Goal: Transaction & Acquisition: Purchase product/service

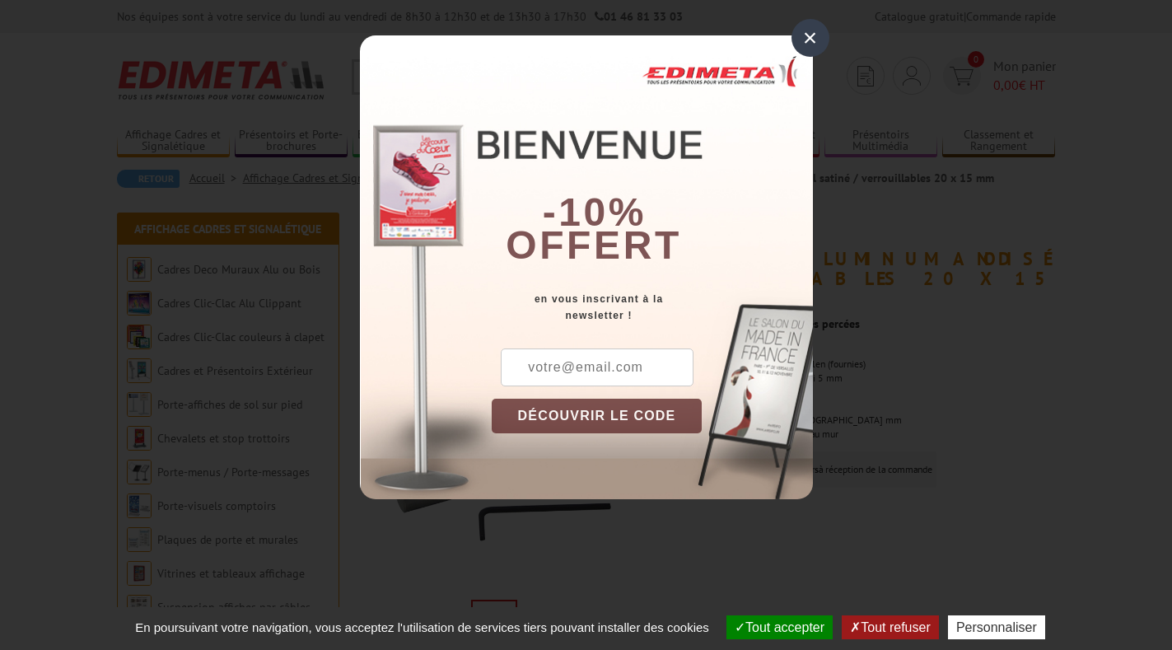
click at [811, 36] on div "×" at bounding box center [810, 38] width 38 height 38
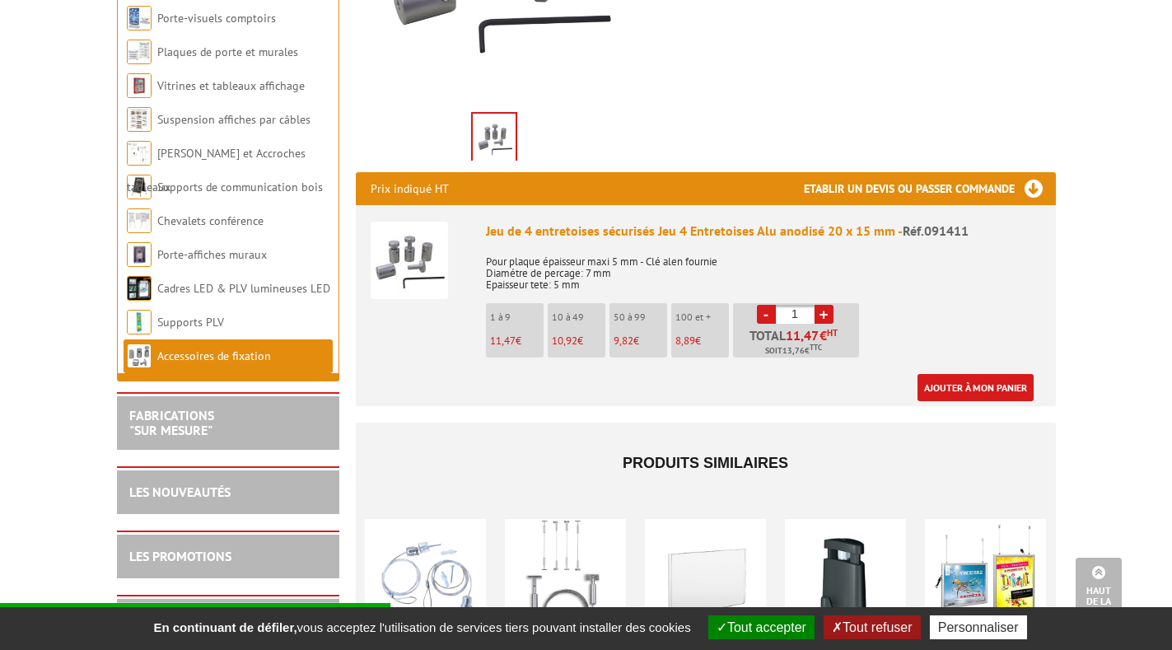
scroll to position [494, 0]
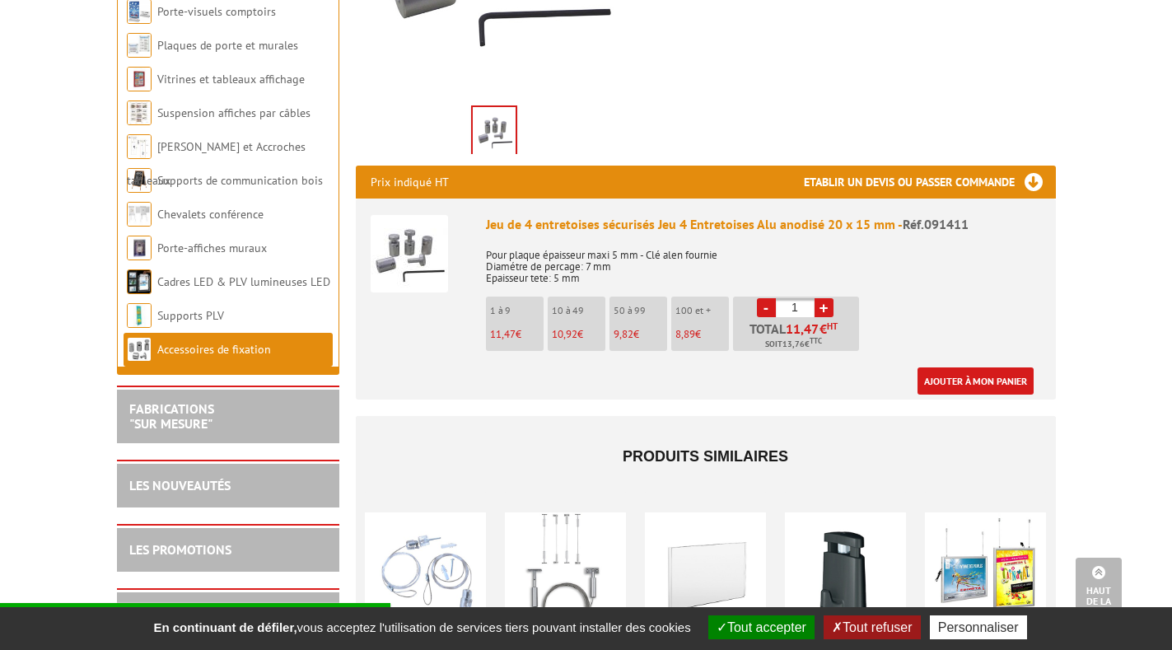
click at [792, 64] on div "Fiche produit Imprimer Entretoises-Fixations en aluminium anodisé naturel satin…" at bounding box center [705, 281] width 724 height 1116
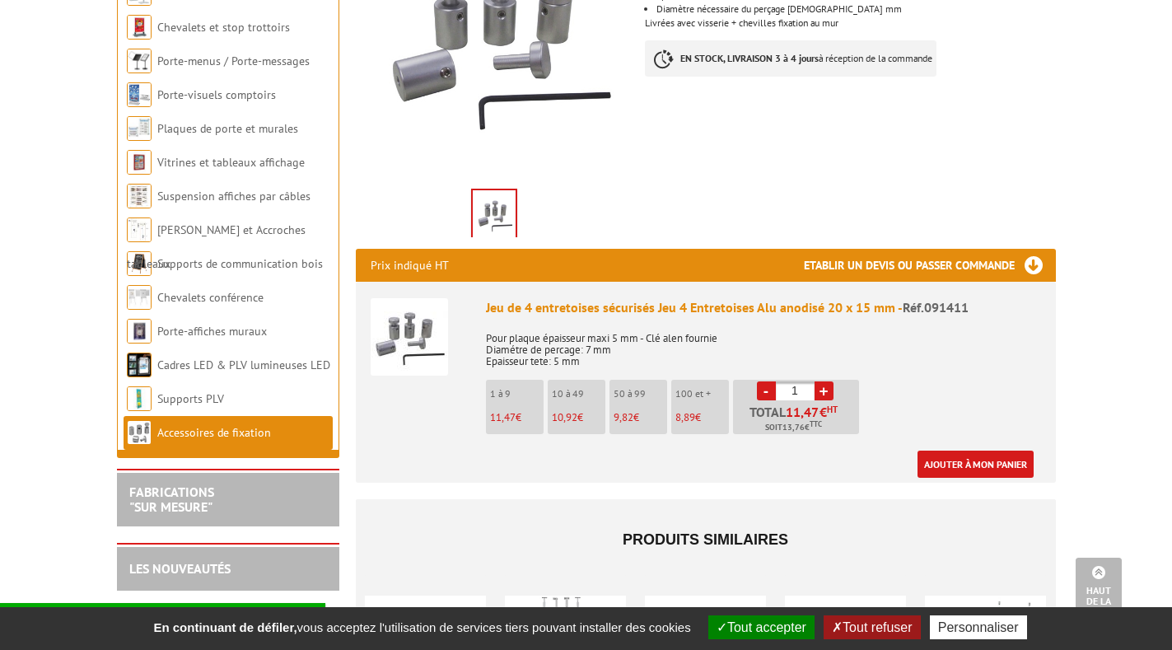
scroll to position [247, 0]
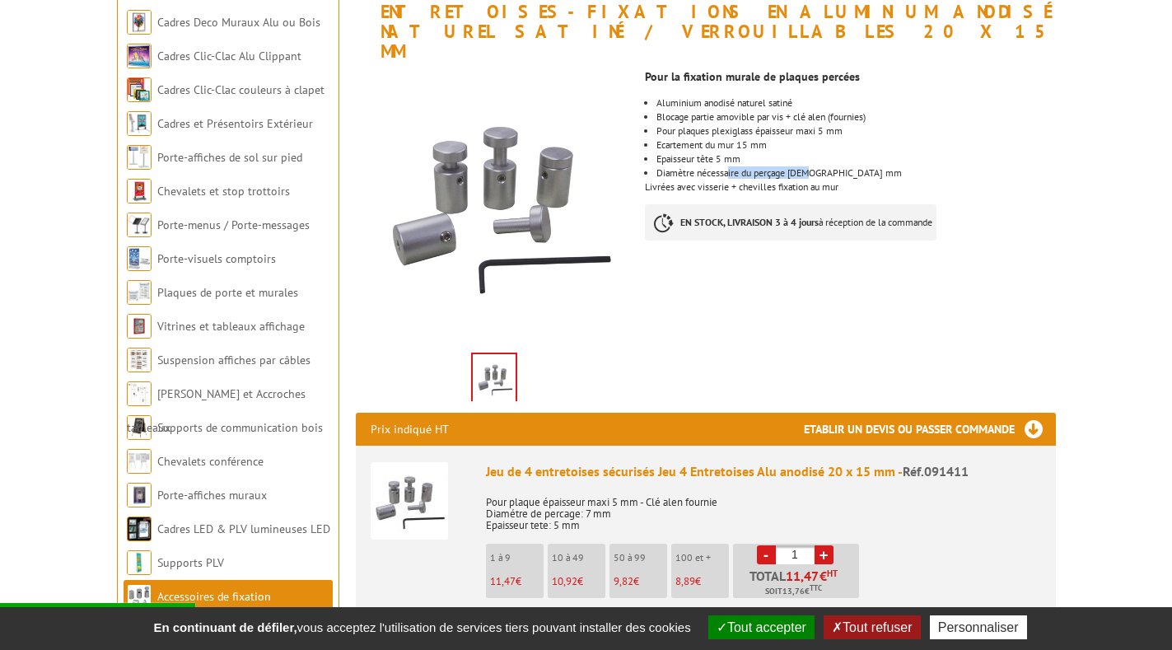
drag, startPoint x: 729, startPoint y: 153, endPoint x: 833, endPoint y: 155, distance: 103.7
click at [833, 168] on li "Diamètre nécessaire du perçage [DEMOGRAPHIC_DATA] mm" at bounding box center [855, 173] width 398 height 10
drag, startPoint x: 729, startPoint y: 109, endPoint x: 868, endPoint y: 109, distance: 138.3
click at [868, 126] on li "Pour plaques plexiglass épaisseur maxi 5 mm" at bounding box center [855, 131] width 398 height 10
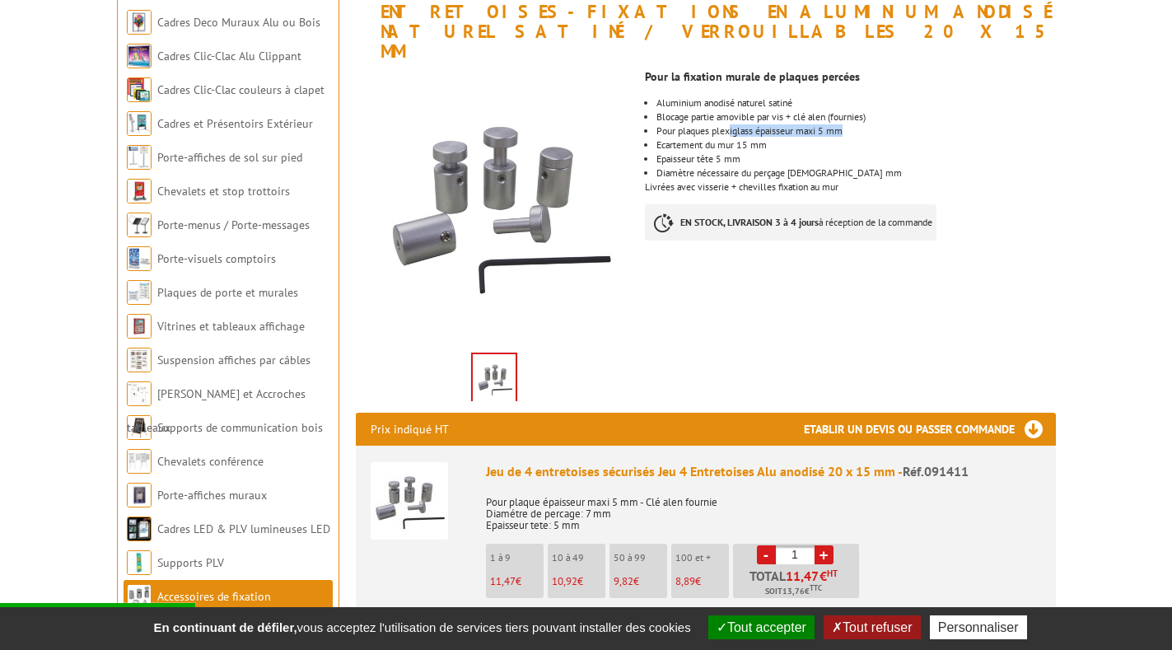
click at [869, 117] on ul "Aluminium anodisé naturel satiné Blocage partie amovible par vis + clé alen (fo…" at bounding box center [850, 138] width 410 height 80
drag, startPoint x: 756, startPoint y: 120, endPoint x: 792, endPoint y: 120, distance: 36.2
click at [777, 140] on li "Ecartement du mur 15 mm" at bounding box center [855, 145] width 398 height 10
click at [794, 140] on li "Ecartement du mur 15 mm" at bounding box center [855, 145] width 398 height 10
drag, startPoint x: 738, startPoint y: 165, endPoint x: 845, endPoint y: 167, distance: 107.0
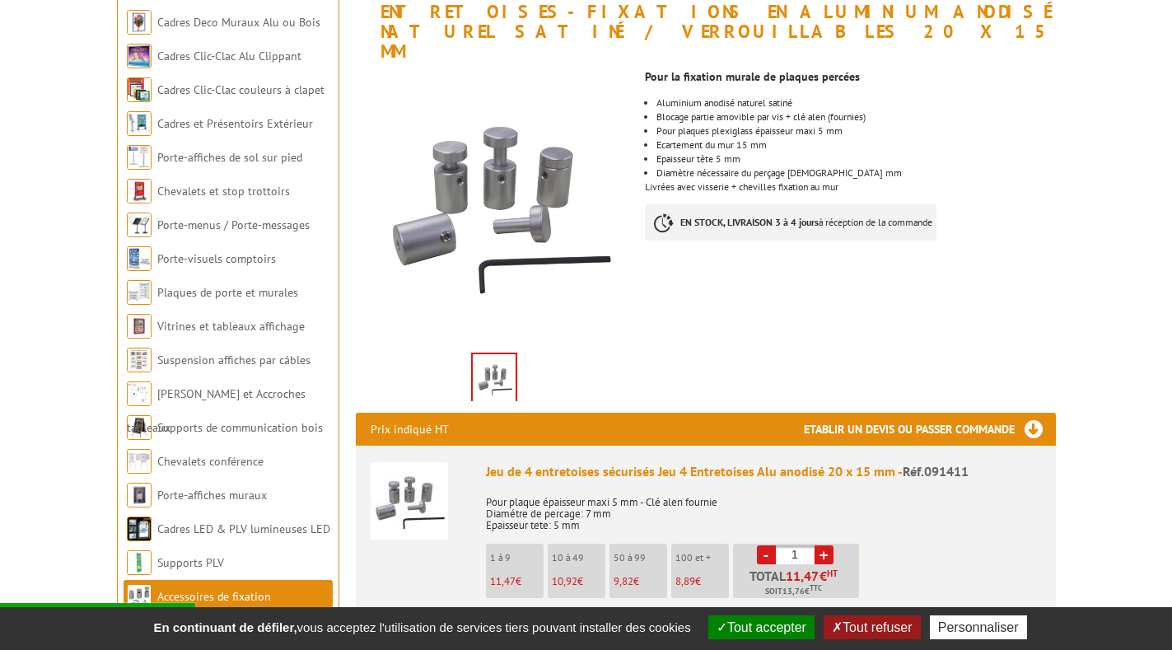
click at [845, 167] on div "Pour la fixation murale de plaques percées Aluminium anodisé naturel satiné Blo…" at bounding box center [856, 159] width 422 height 195
click at [846, 167] on div "Pour la fixation murale de plaques percées Aluminium anodisé naturel satiné Blo…" at bounding box center [856, 159] width 422 height 195
drag, startPoint x: 846, startPoint y: 167, endPoint x: 781, endPoint y: 155, distance: 65.4
click at [781, 155] on div "Pour la fixation murale de plaques percées Aluminium anodisé naturel satiné Blo…" at bounding box center [856, 159] width 422 height 195
click at [778, 168] on li "Diamètre nécessaire du perçage [DEMOGRAPHIC_DATA] mm" at bounding box center [855, 173] width 398 height 10
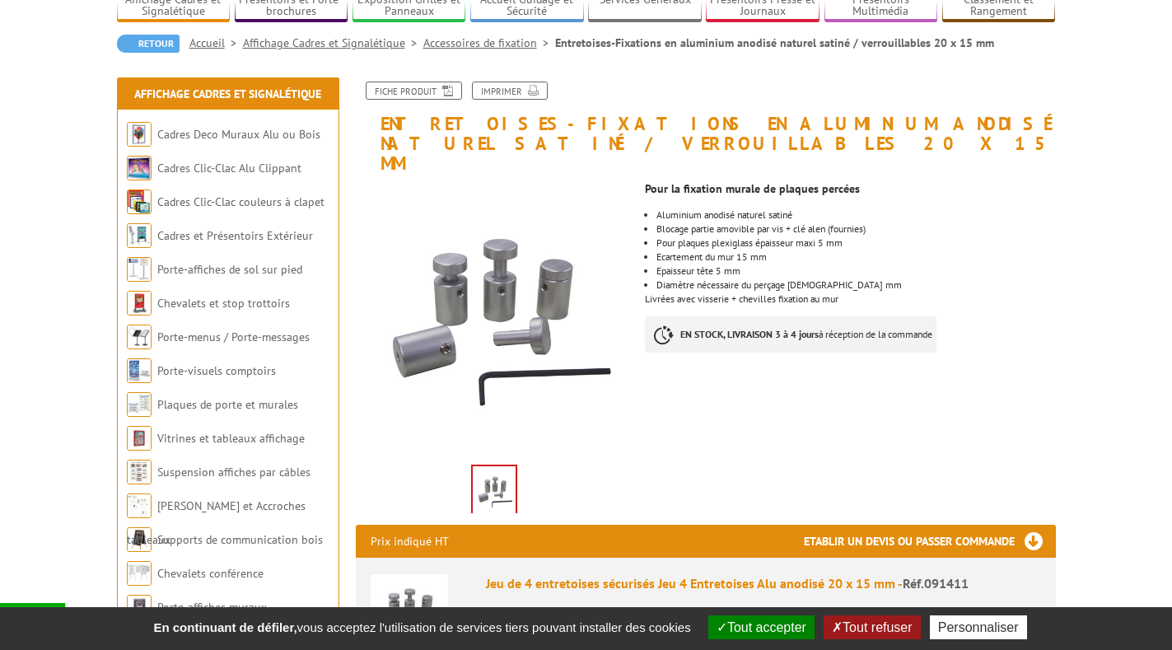
scroll to position [165, 0]
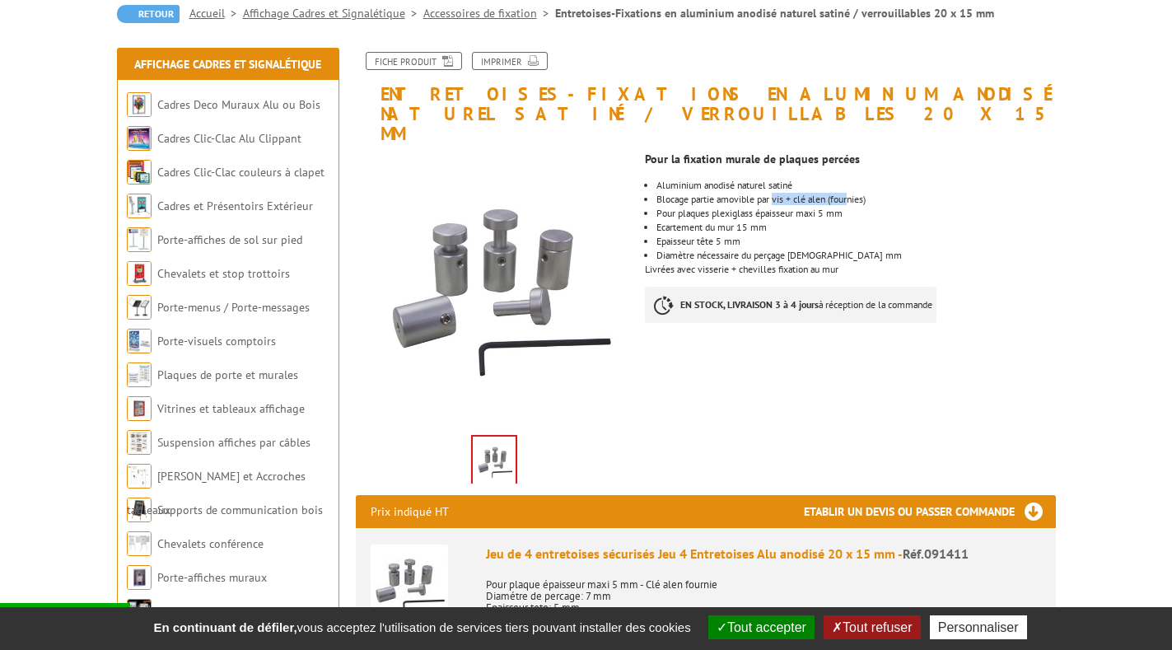
drag, startPoint x: 781, startPoint y: 176, endPoint x: 857, endPoint y: 179, distance: 75.8
click at [856, 194] on li "Blocage partie amovible par vis + clé alen (fournies)" at bounding box center [855, 199] width 398 height 10
click at [934, 184] on ul "Aluminium anodisé naturel satiné Blocage partie amovible par vis + clé alen (fo…" at bounding box center [850, 220] width 410 height 80
drag, startPoint x: 700, startPoint y: 177, endPoint x: 820, endPoint y: 180, distance: 120.2
click at [818, 194] on li "Blocage partie amovible par vis + clé alen (fournies)" at bounding box center [855, 199] width 398 height 10
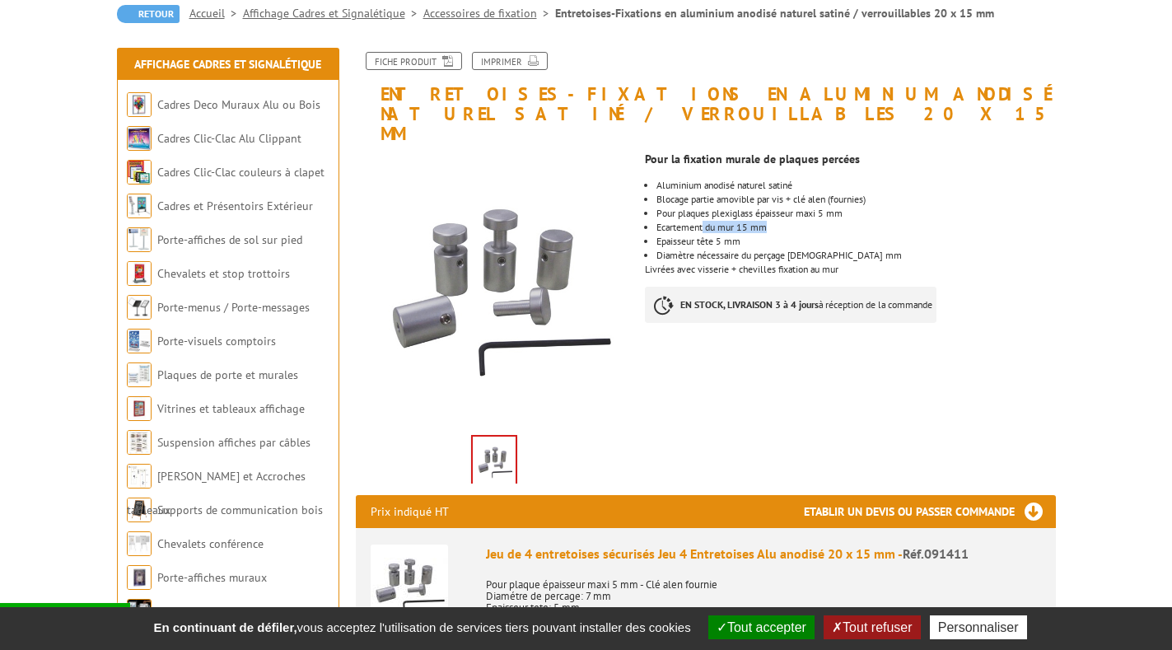
drag, startPoint x: 734, startPoint y: 201, endPoint x: 799, endPoint y: 203, distance: 64.2
click at [792, 222] on li "Ecartement du mur 15 mm" at bounding box center [855, 227] width 398 height 10
click at [799, 222] on li "Ecartement du mur 15 mm" at bounding box center [855, 227] width 398 height 10
click at [807, 222] on li "Ecartement du mur 15 mm" at bounding box center [855, 227] width 398 height 10
drag, startPoint x: 733, startPoint y: 231, endPoint x: 805, endPoint y: 232, distance: 72.5
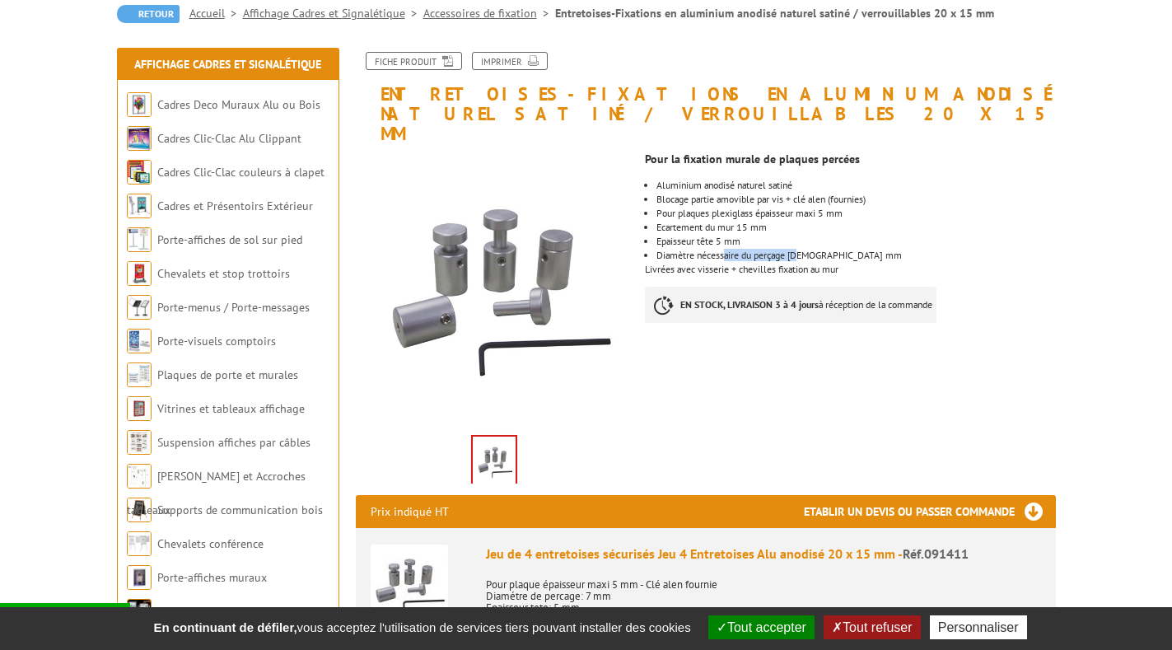
click at [805, 250] on li "Diamètre nécessaire du perçage [DEMOGRAPHIC_DATA] mm" at bounding box center [855, 255] width 398 height 10
click at [806, 250] on li "Diamètre nécessaire du perçage [DEMOGRAPHIC_DATA] mm" at bounding box center [855, 255] width 398 height 10
drag, startPoint x: 726, startPoint y: 231, endPoint x: 805, endPoint y: 235, distance: 79.1
click at [805, 250] on li "Diamètre nécessaire du perçage [DEMOGRAPHIC_DATA] mm" at bounding box center [855, 255] width 398 height 10
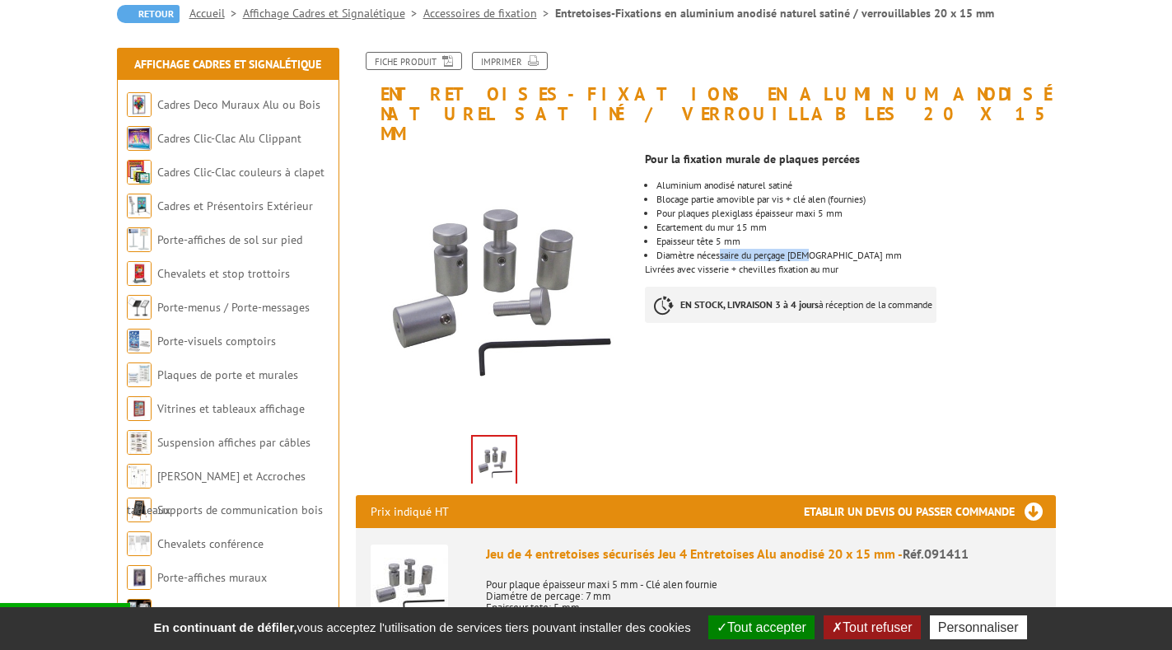
drag, startPoint x: 818, startPoint y: 235, endPoint x: 722, endPoint y: 234, distance: 96.3
click at [722, 250] on li "Diamètre nécessaire du perçage [DEMOGRAPHIC_DATA] mm" at bounding box center [855, 255] width 398 height 10
click at [762, 250] on li "Diamètre nécessaire du perçage [DEMOGRAPHIC_DATA] mm" at bounding box center [855, 255] width 398 height 10
drag, startPoint x: 707, startPoint y: 235, endPoint x: 796, endPoint y: 241, distance: 89.2
click at [796, 241] on div "Pour la fixation murale de plaques percées Aluminium anodisé naturel satiné Blo…" at bounding box center [856, 241] width 422 height 195
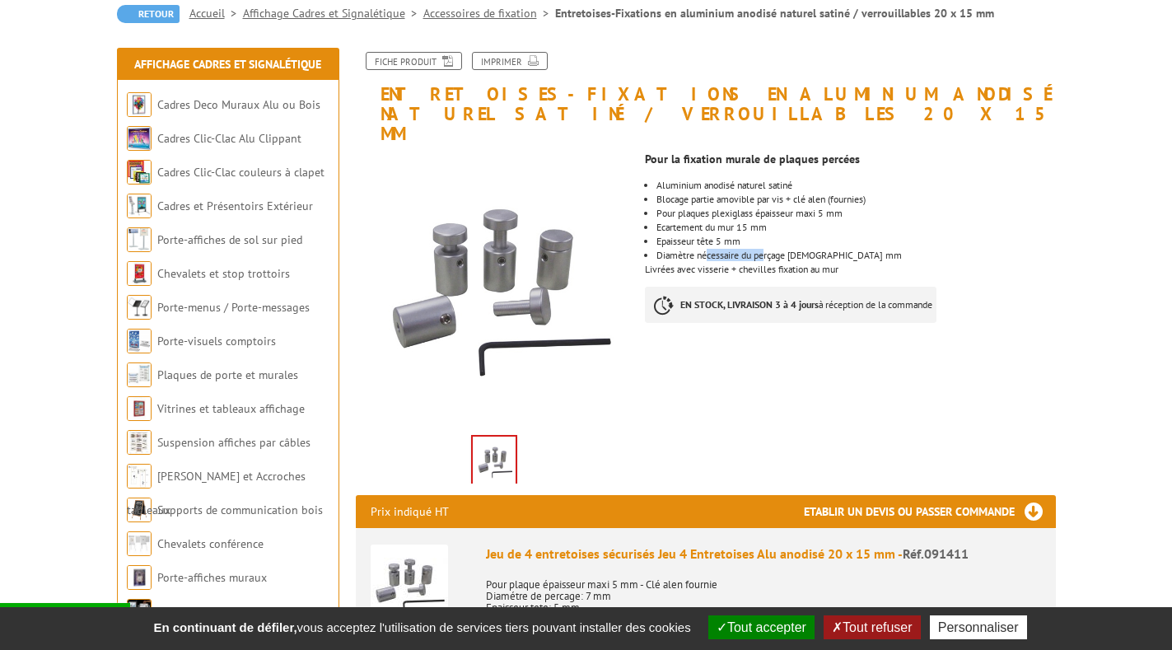
click at [804, 250] on li "Diamètre nécessaire du perçage [DEMOGRAPHIC_DATA] mm" at bounding box center [855, 255] width 398 height 10
click at [785, 244] on div "Pour la fixation murale de plaques percées Aluminium anodisé naturel satiné Blo…" at bounding box center [856, 241] width 422 height 195
drag, startPoint x: 715, startPoint y: 240, endPoint x: 758, endPoint y: 241, distance: 43.6
click at [758, 241] on div "Pour la fixation murale de plaques percées Aluminium anodisé naturel satiné Blo…" at bounding box center [856, 241] width 422 height 195
click at [764, 242] on div "Pour la fixation murale de plaques percées Aluminium anodisé naturel satiné Blo…" at bounding box center [856, 241] width 422 height 195
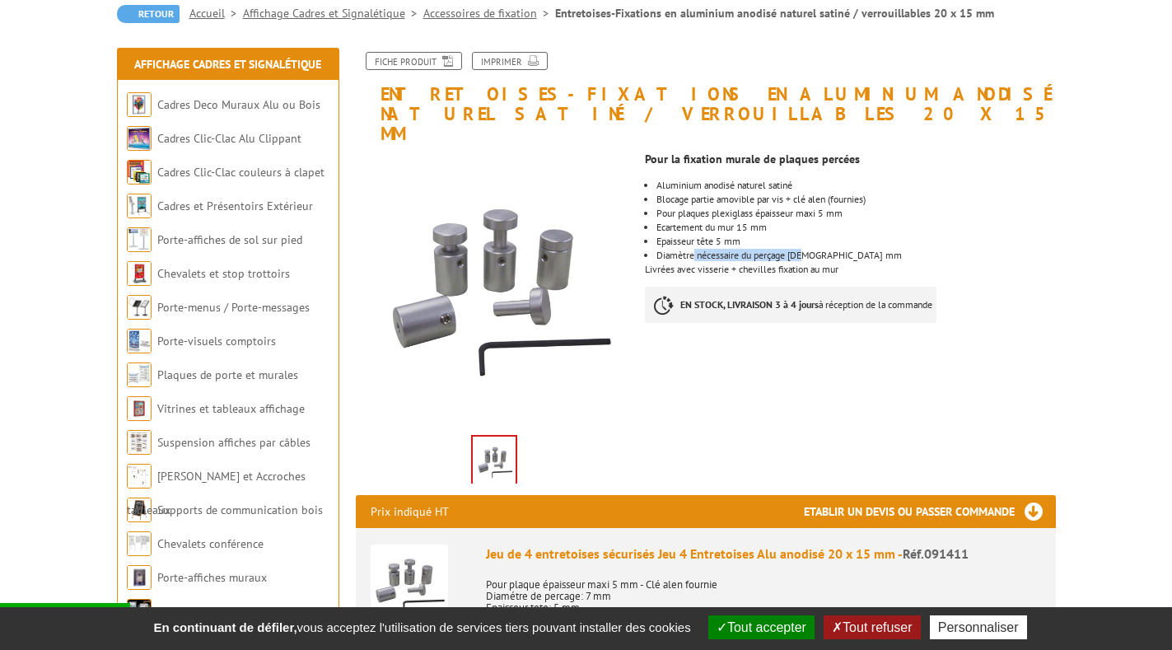
drag, startPoint x: 695, startPoint y: 233, endPoint x: 808, endPoint y: 234, distance: 112.8
click at [808, 250] on li "Diamètre nécessaire du perçage [DEMOGRAPHIC_DATA] mm" at bounding box center [855, 255] width 398 height 10
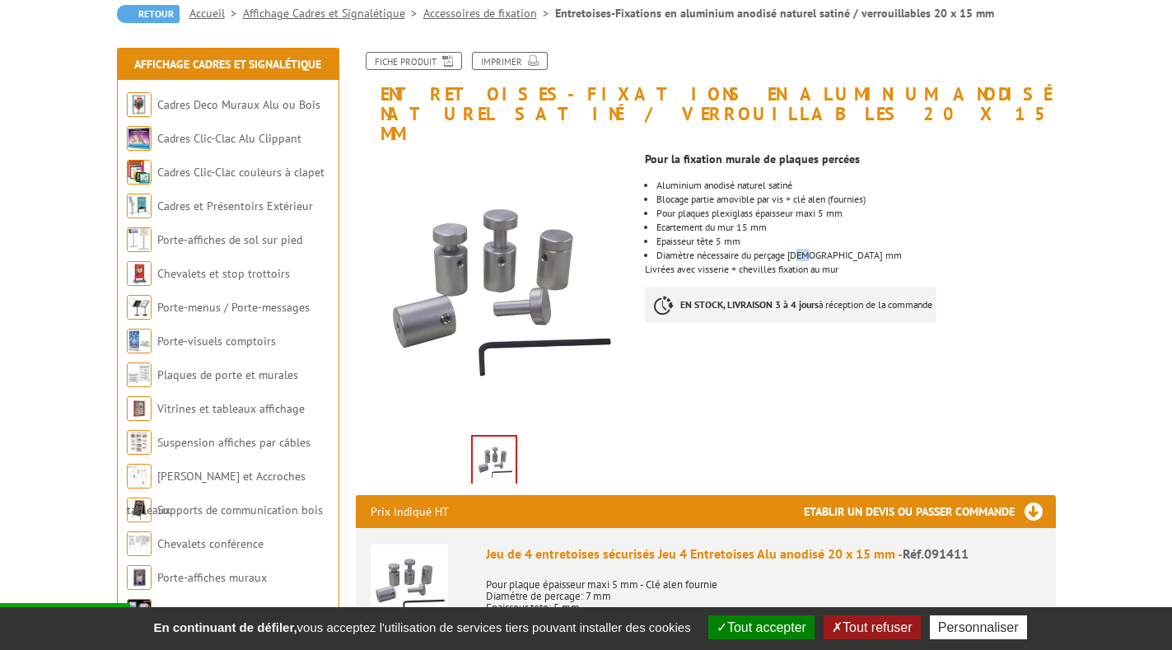
click at [808, 250] on li "Diamètre nécessaire du perçage [DEMOGRAPHIC_DATA] mm" at bounding box center [855, 255] width 398 height 10
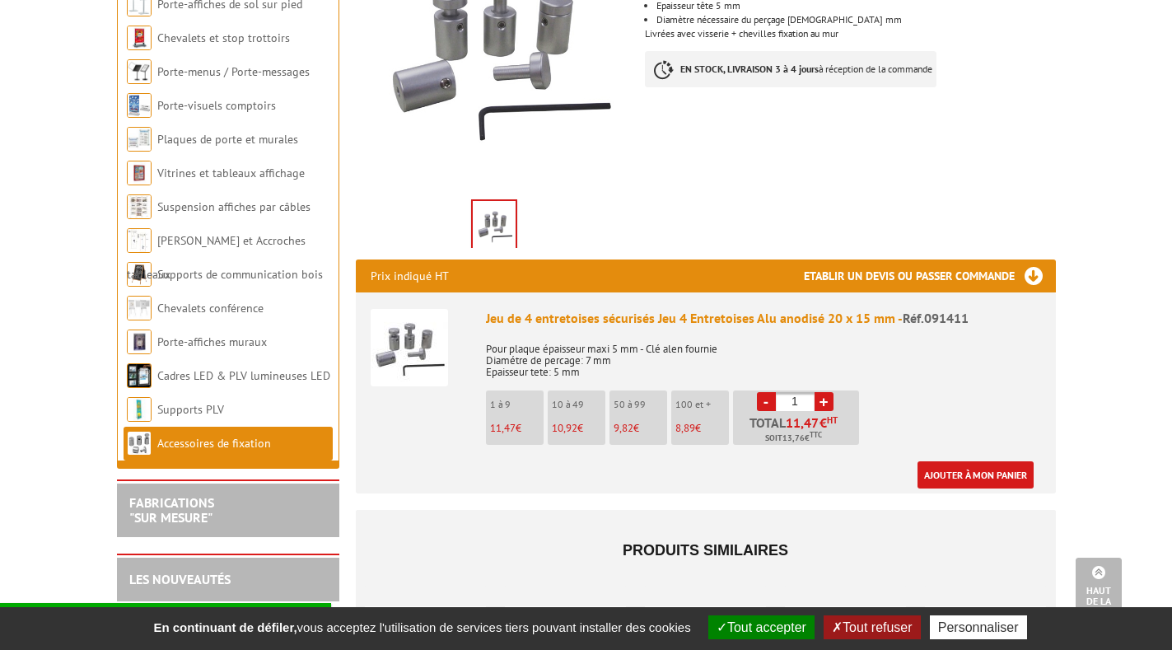
scroll to position [437, 0]
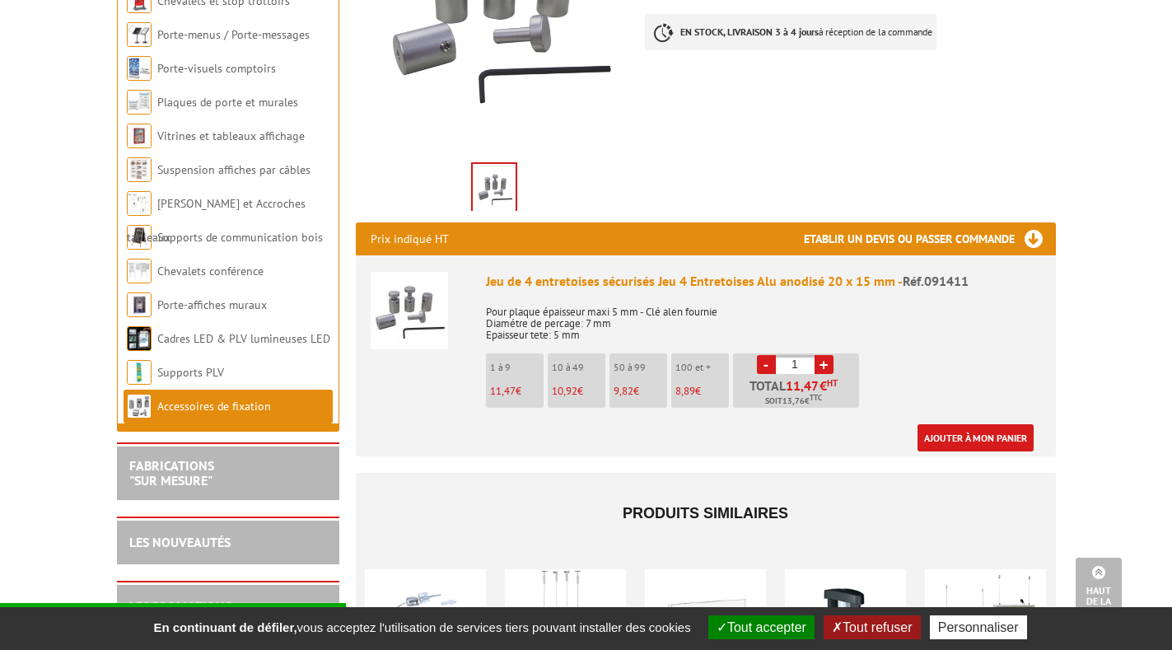
click at [818, 355] on link "+" at bounding box center [823, 364] width 19 height 19
type input "4"
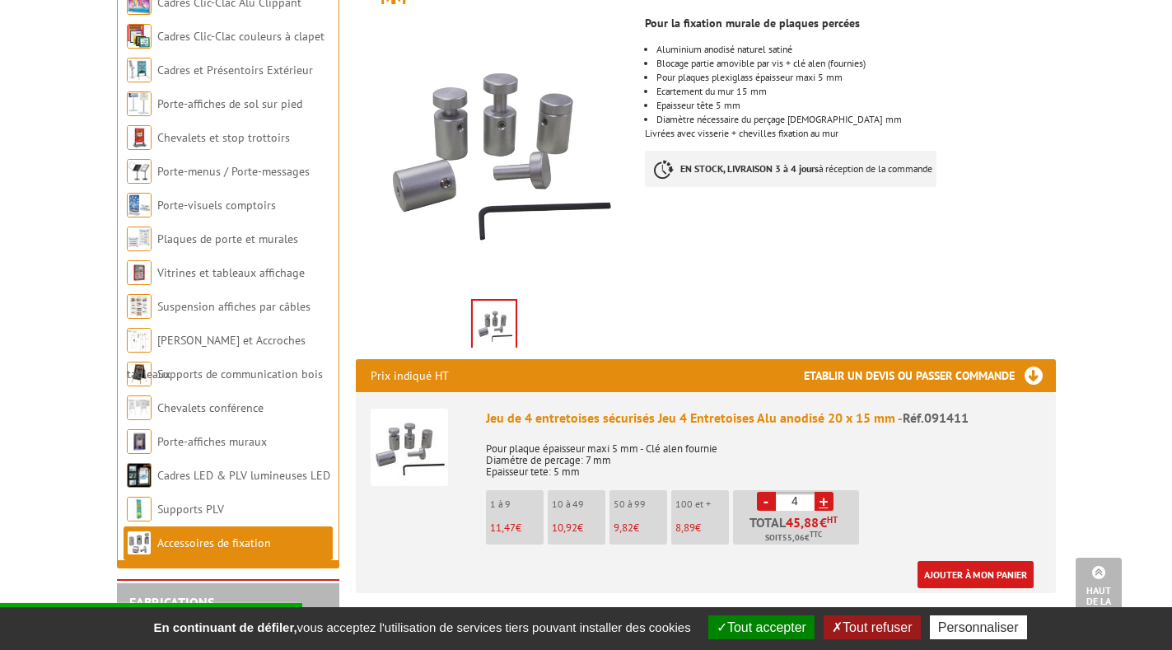
scroll to position [273, 0]
